Goal: Check status: Check status

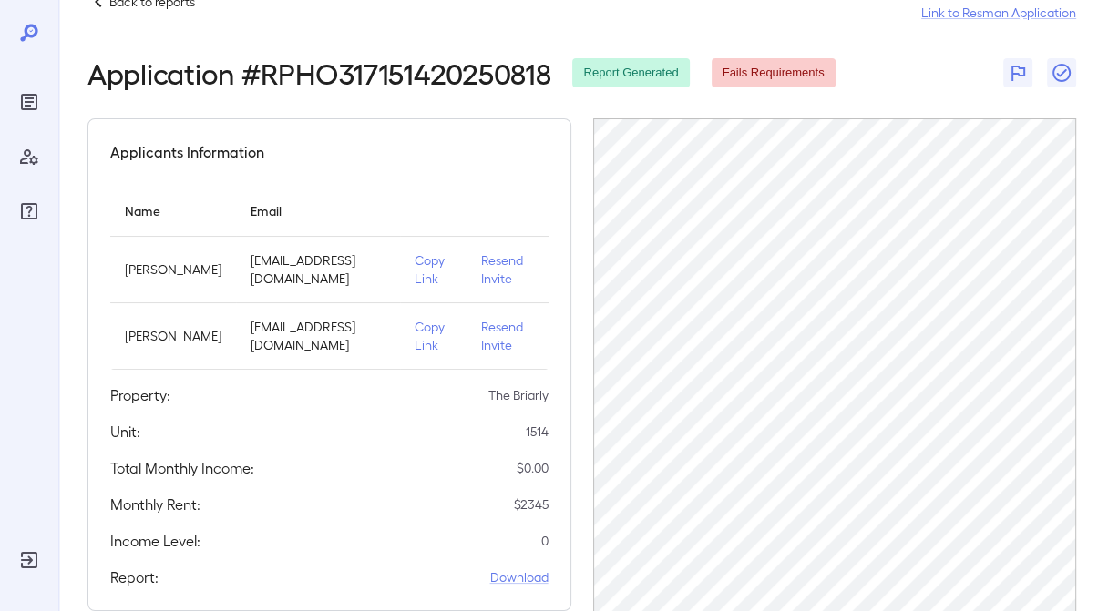
scroll to position [22, 0]
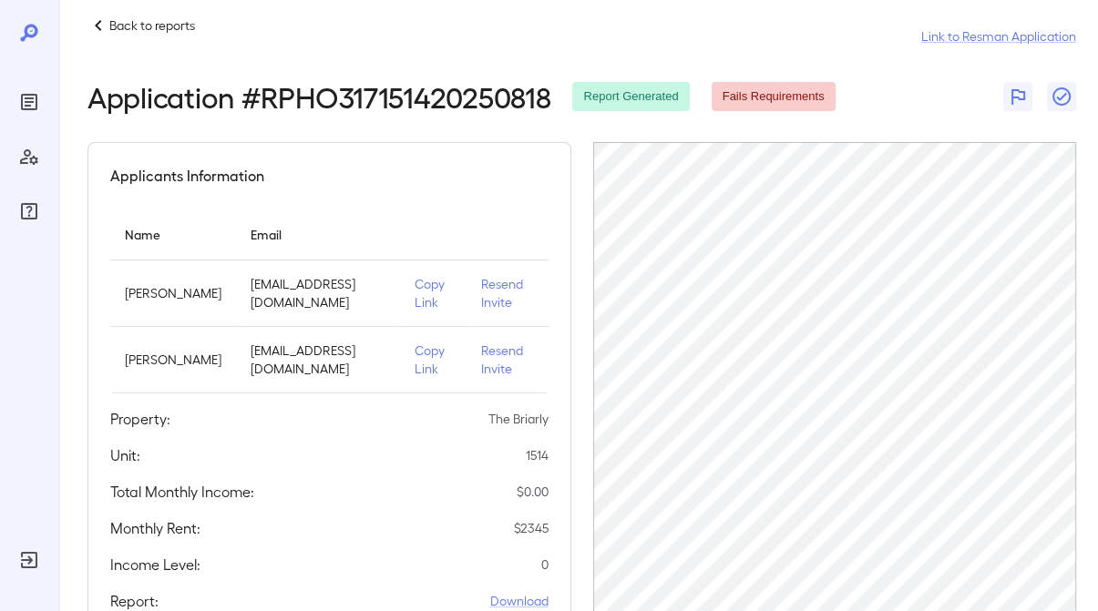
click at [28, 101] on icon "Reports" at bounding box center [29, 101] width 9 height 9
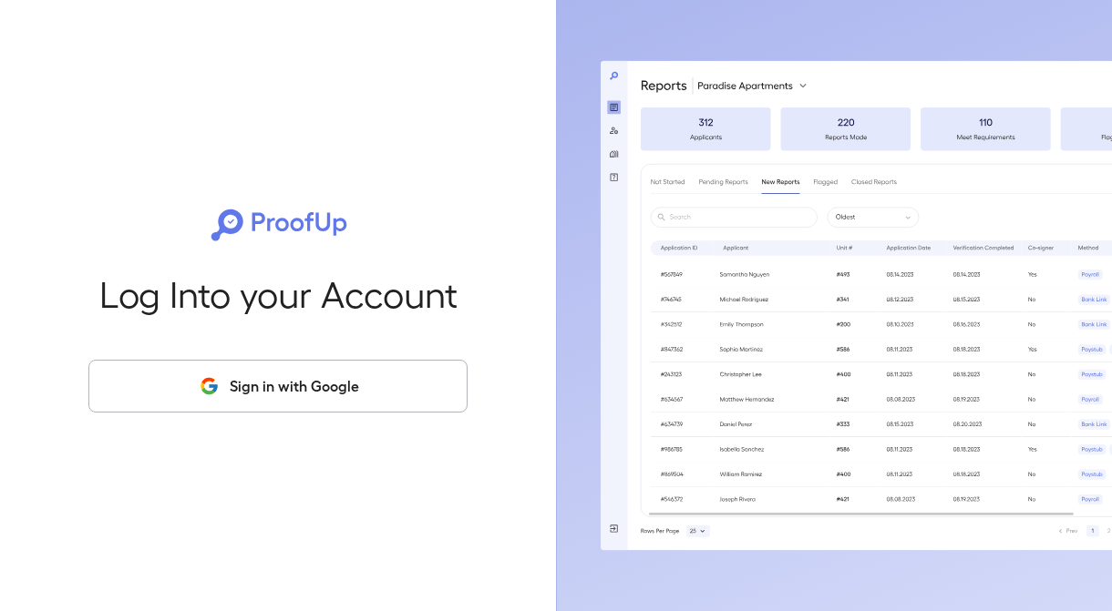
click at [273, 384] on button "Sign in with Google" at bounding box center [277, 386] width 379 height 53
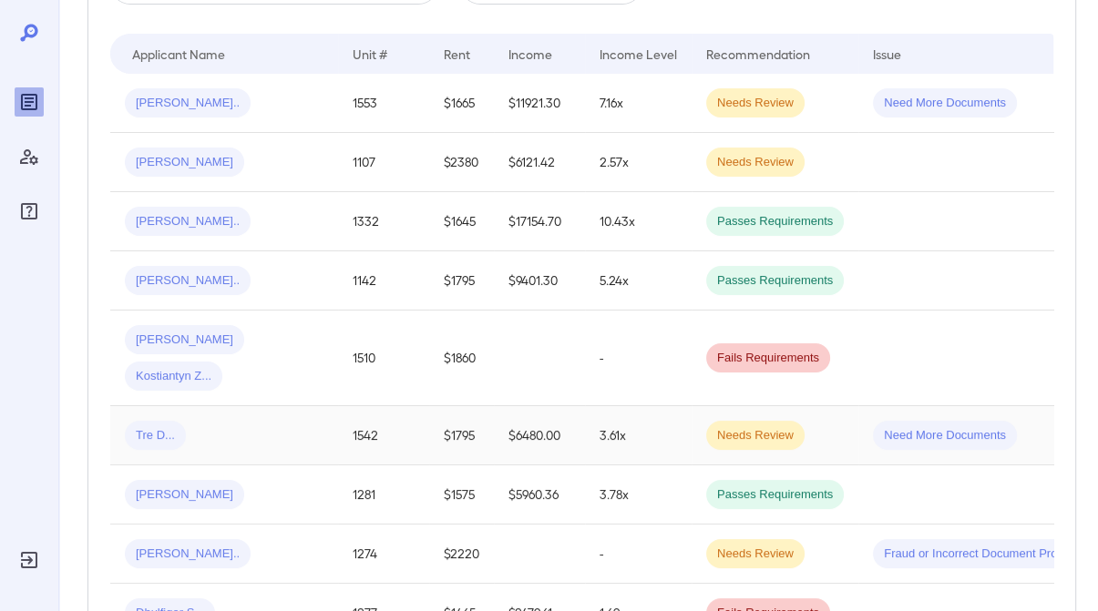
scroll to position [547, 0]
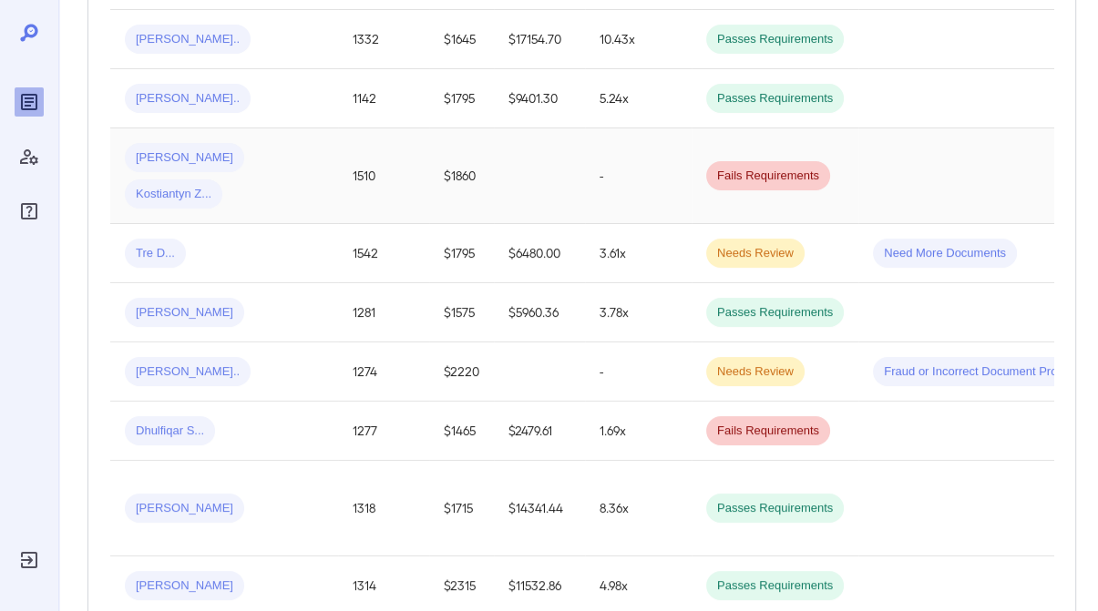
click at [314, 159] on td "Viktoria L... Kostiantyn Z..." at bounding box center [224, 176] width 228 height 96
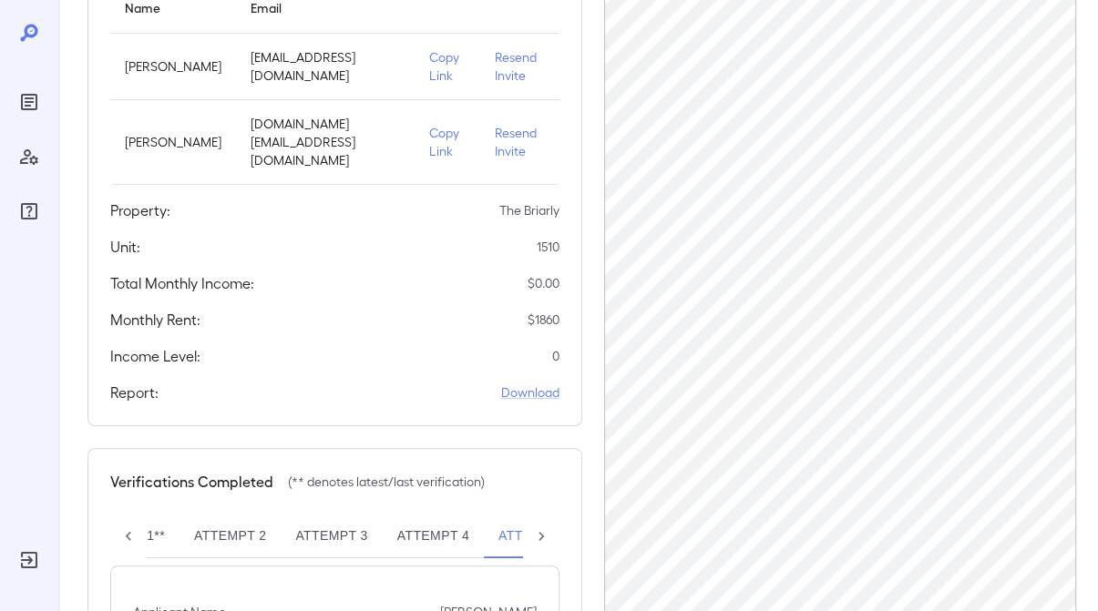
scroll to position [485, 0]
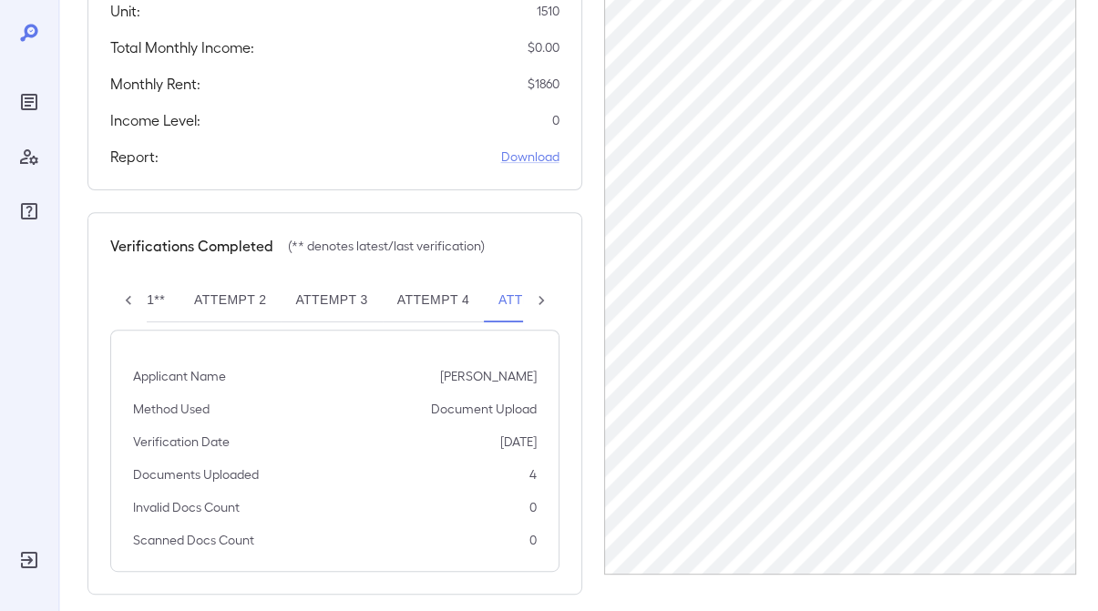
click at [432, 279] on button "Attempt 4" at bounding box center [433, 301] width 101 height 44
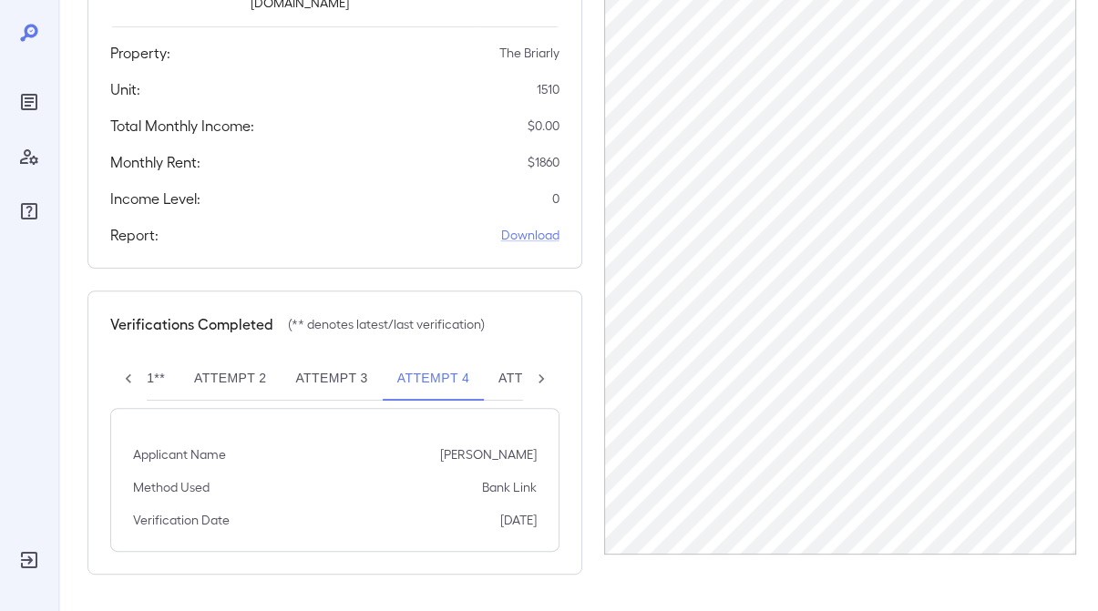
scroll to position [386, 0]
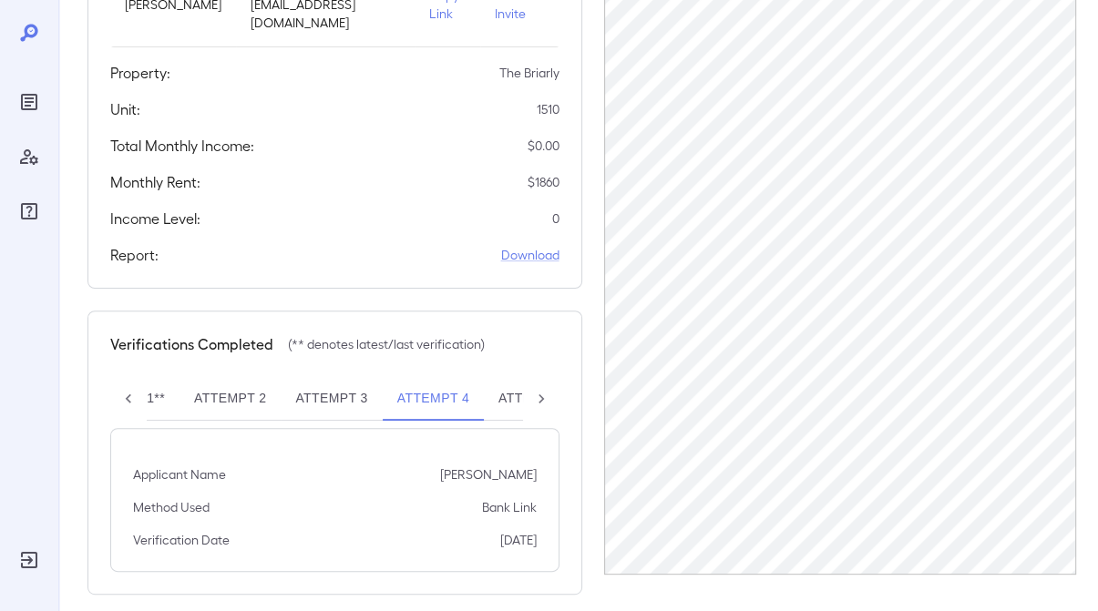
click at [343, 377] on button "Attempt 3" at bounding box center [331, 399] width 101 height 44
click at [242, 389] on button "Attempt 2" at bounding box center [229, 399] width 101 height 44
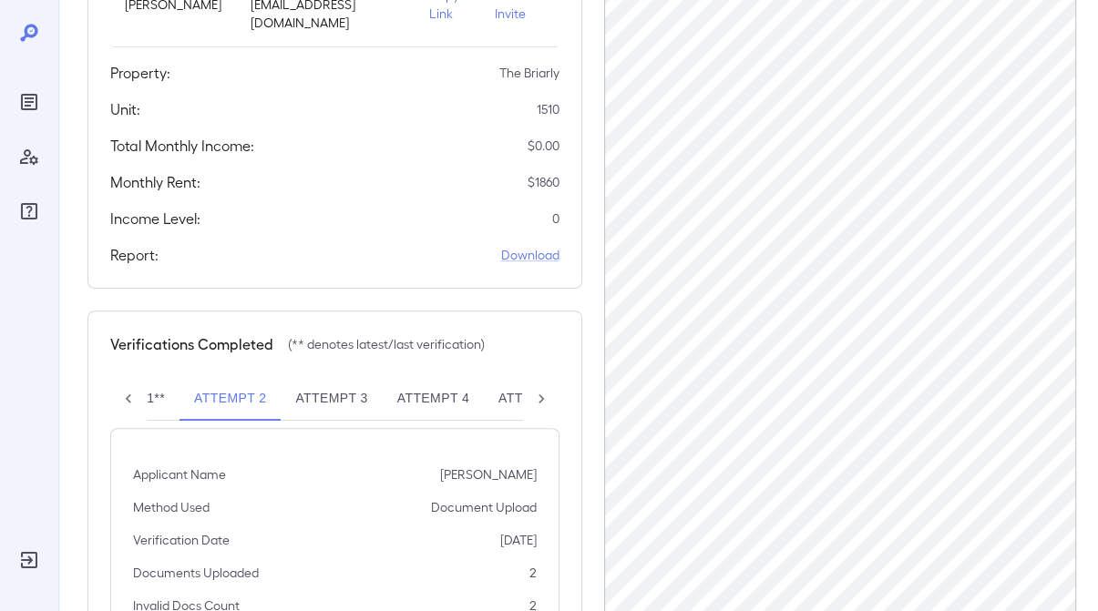
click at [150, 377] on button "Attempt 1**" at bounding box center [123, 399] width 112 height 44
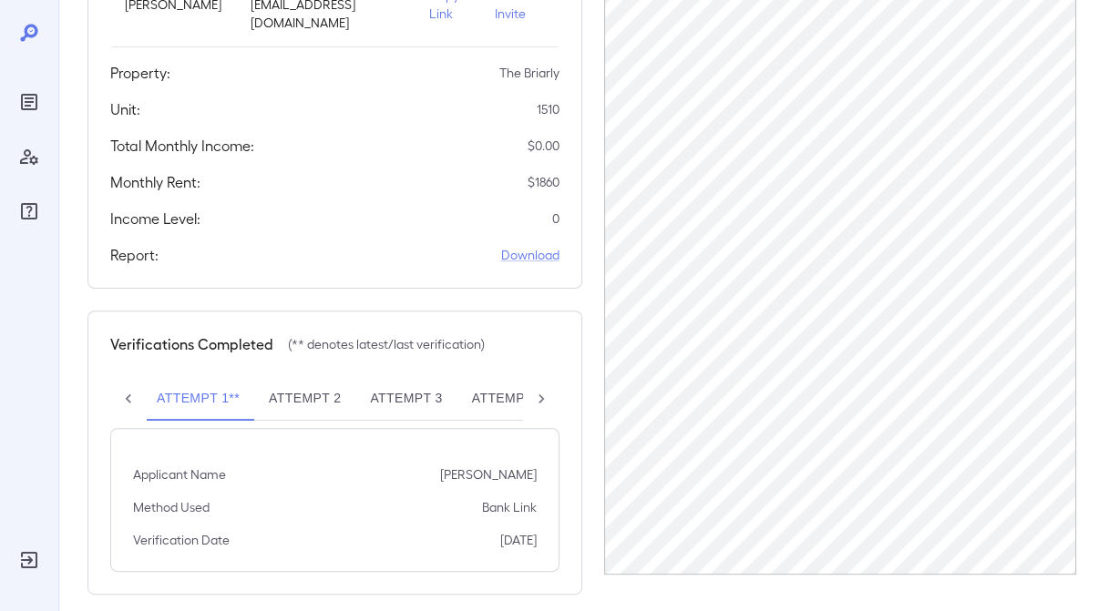
scroll to position [0, 0]
